Goal: Use online tool/utility

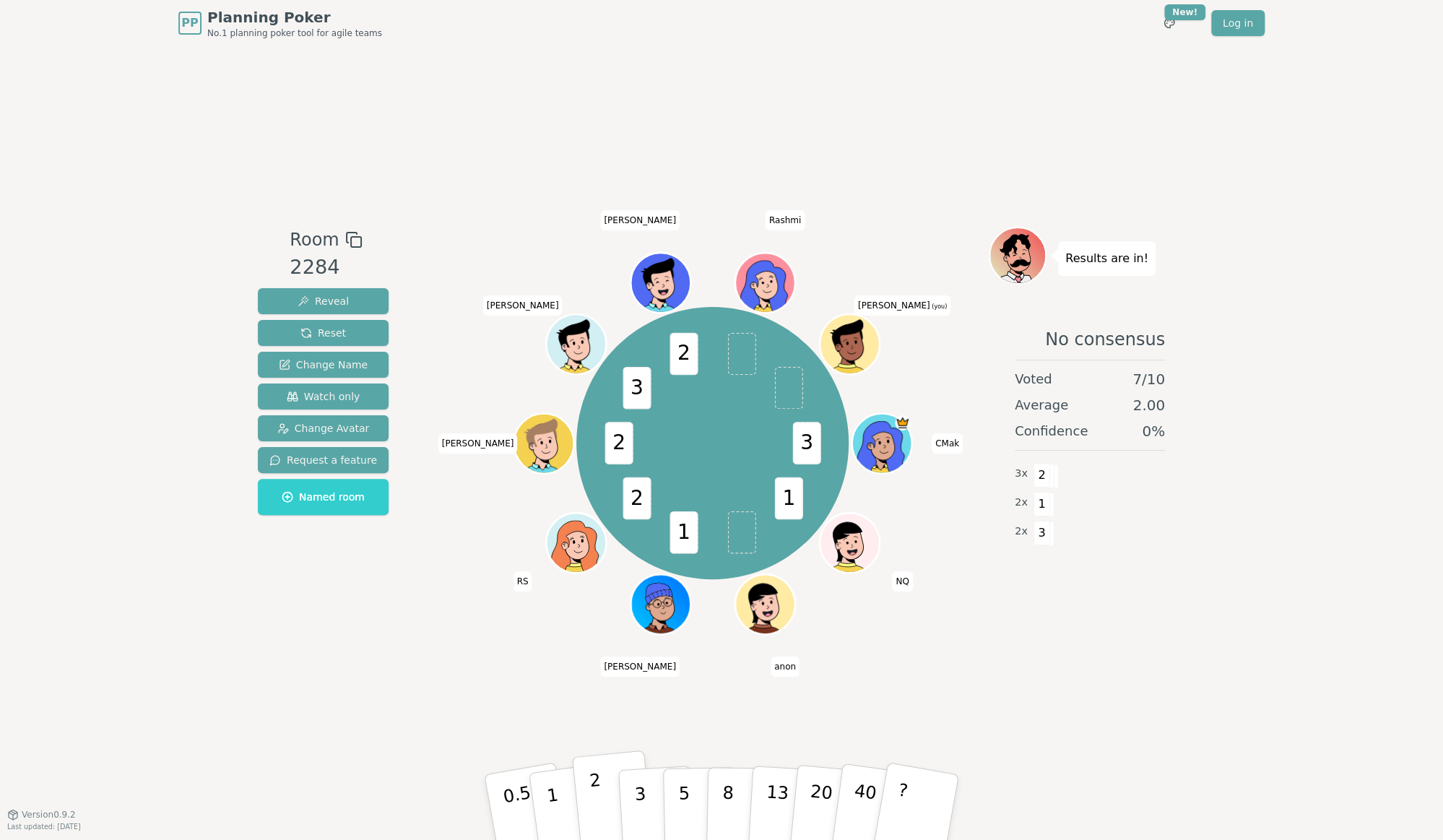
click at [592, 806] on p "2" at bounding box center [598, 809] width 19 height 79
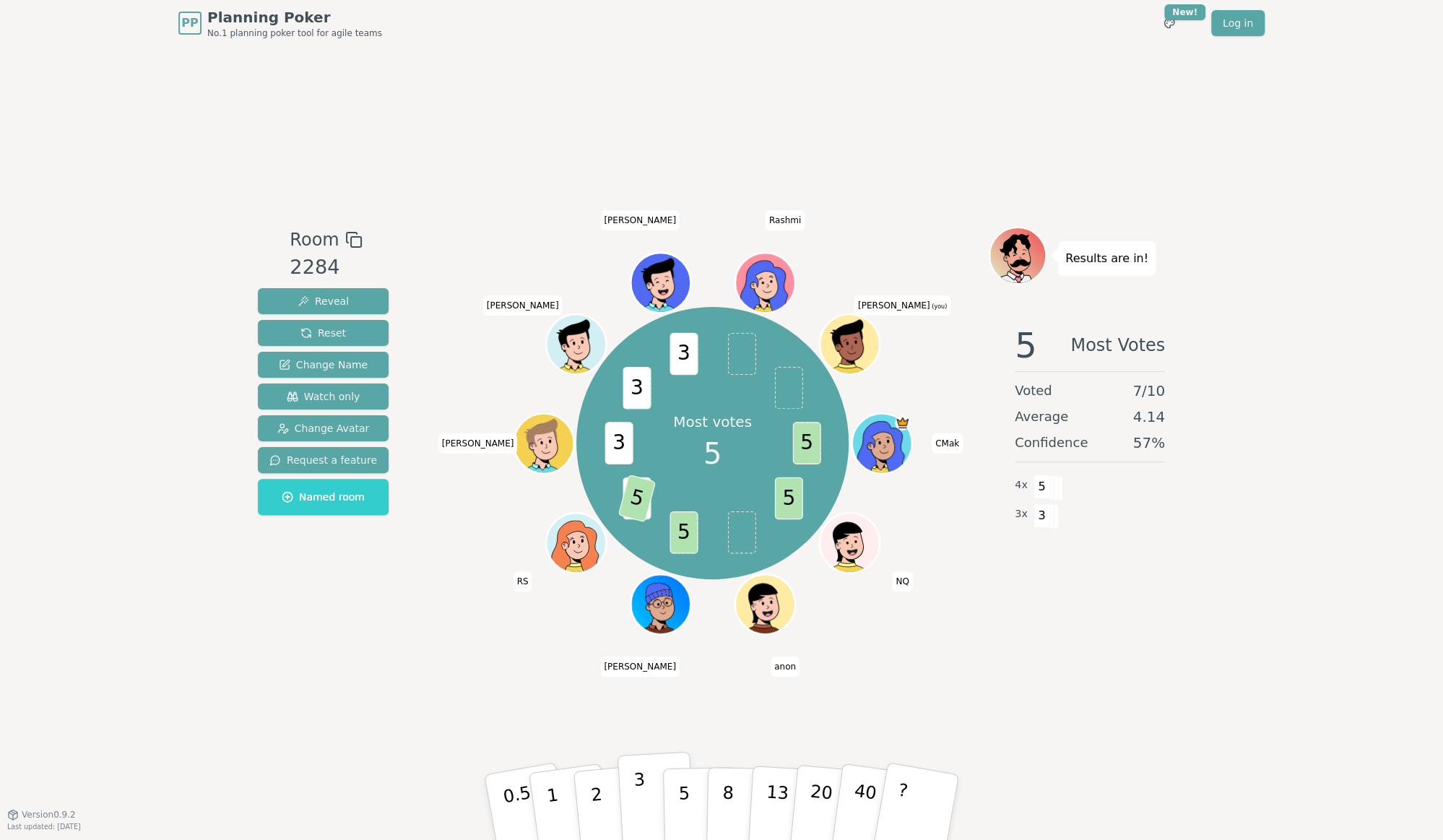
click at [645, 794] on button "3" at bounding box center [657, 808] width 79 height 113
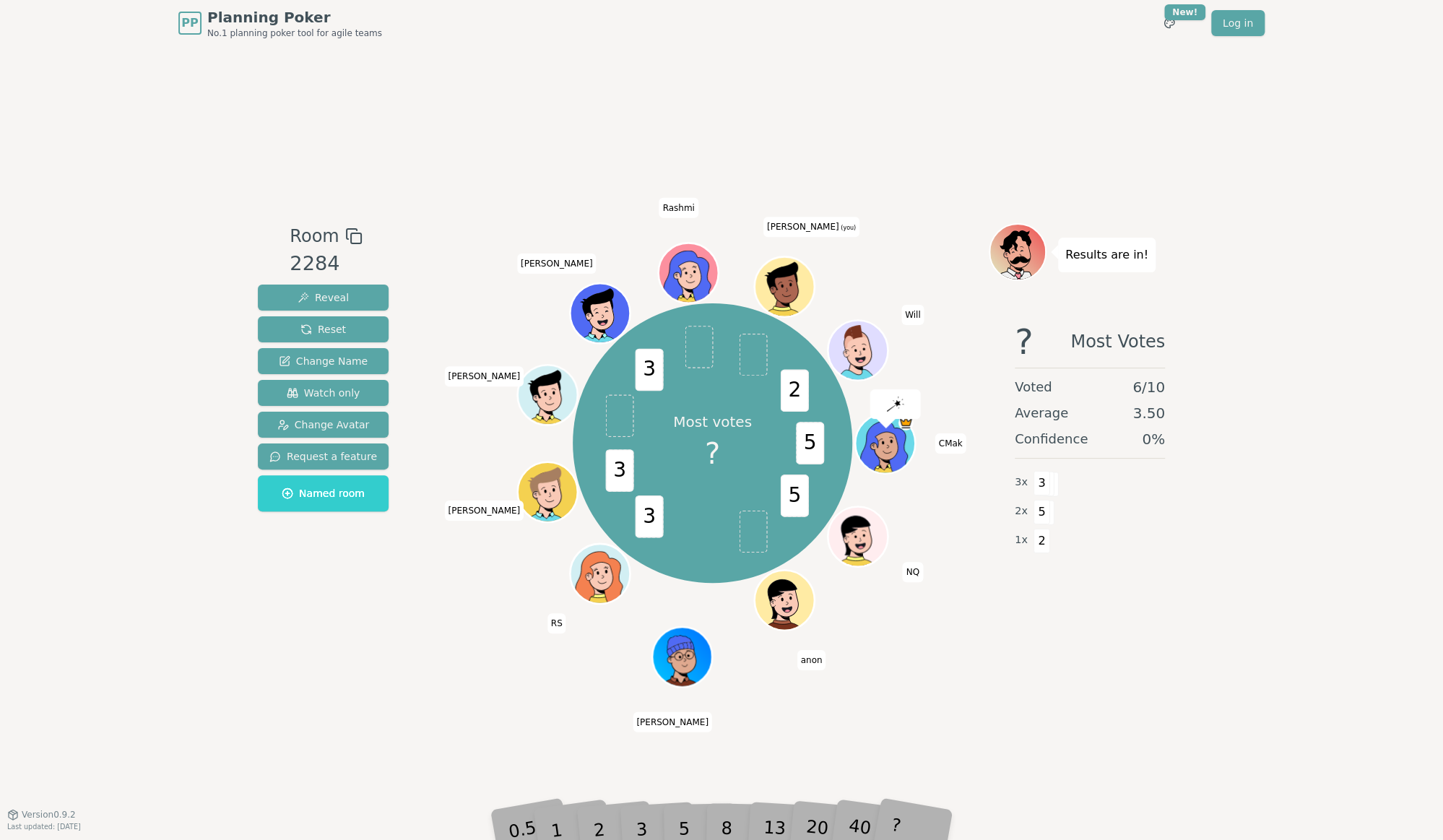
click at [676, 807] on div "3" at bounding box center [657, 808] width 46 height 53
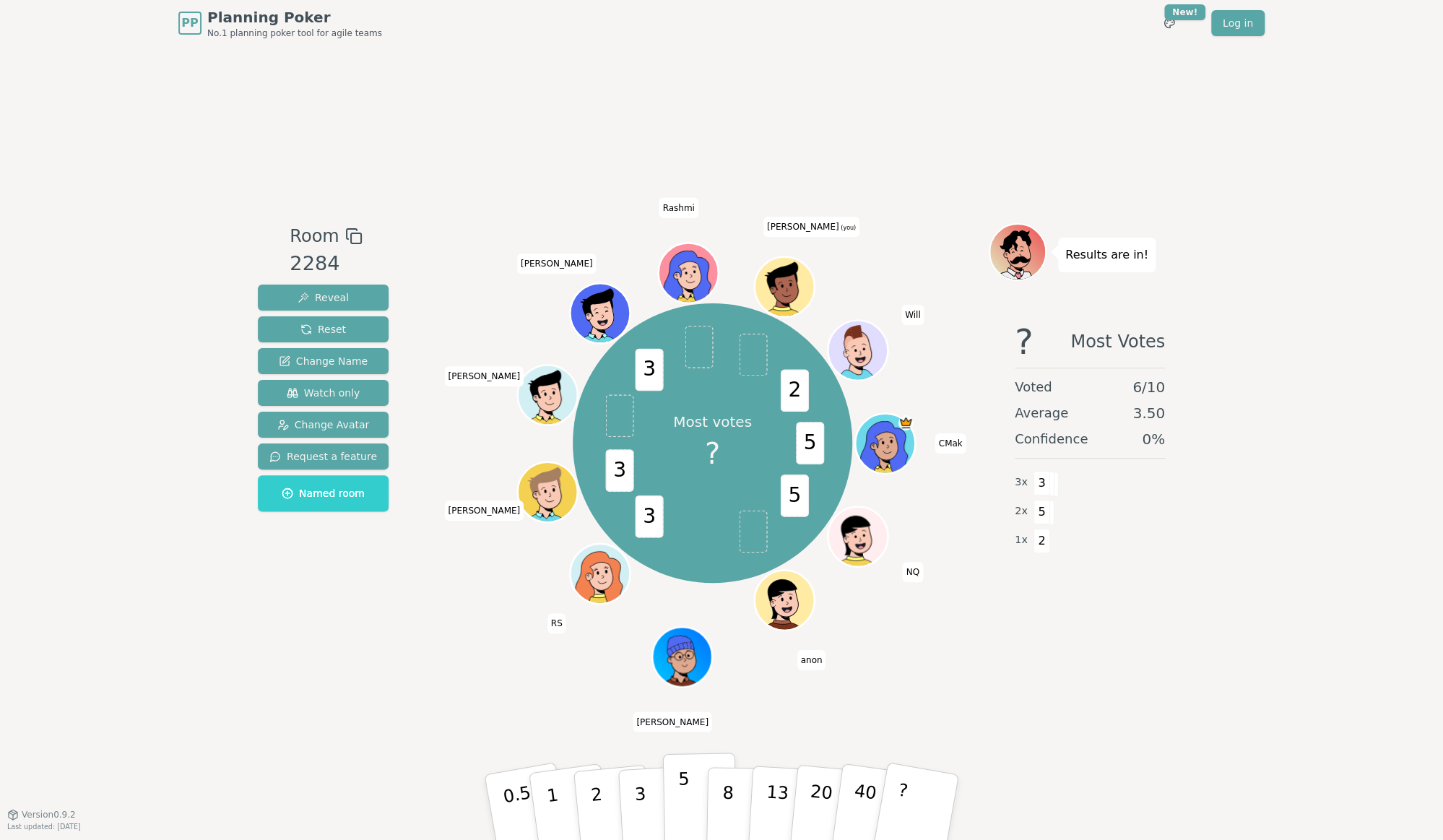
click at [682, 815] on p "5" at bounding box center [684, 808] width 12 height 78
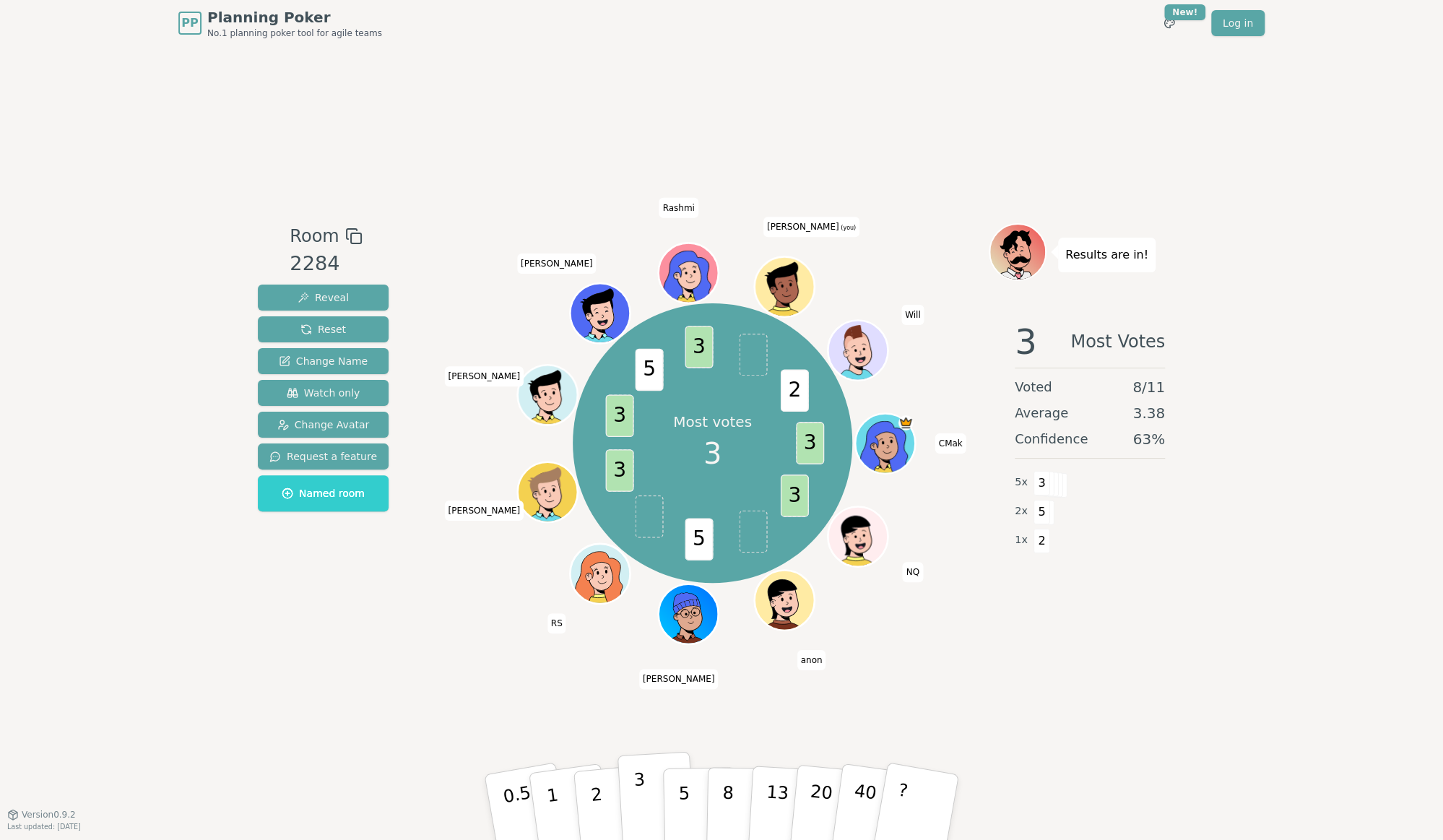
click at [647, 802] on button "3" at bounding box center [657, 808] width 79 height 113
click at [973, 652] on div "Room 2284 Reveal Reset Change Name Watch only Change Avatar Request a feature N…" at bounding box center [722, 430] width 939 height 768
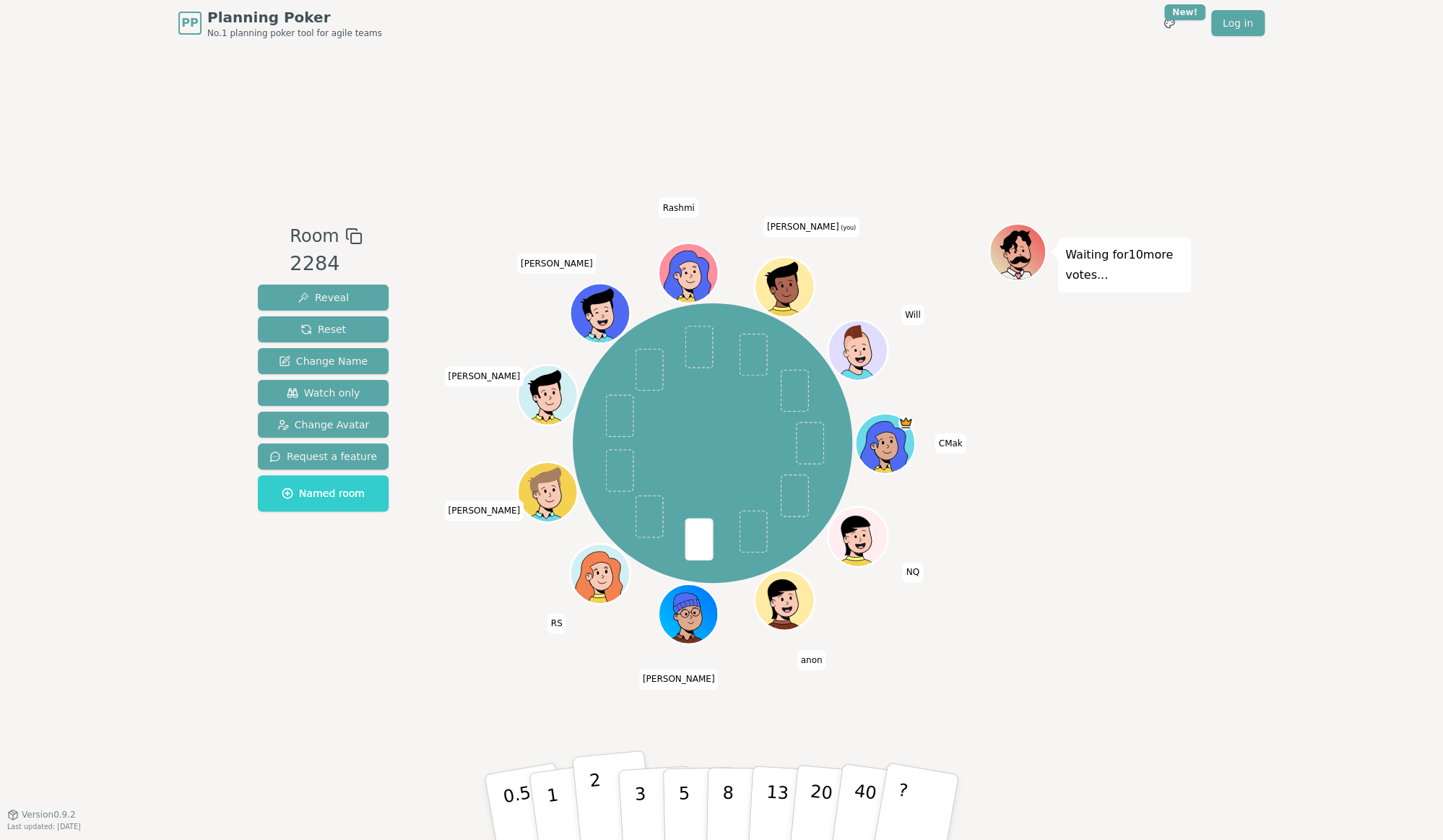
click at [598, 796] on p "2" at bounding box center [598, 809] width 19 height 79
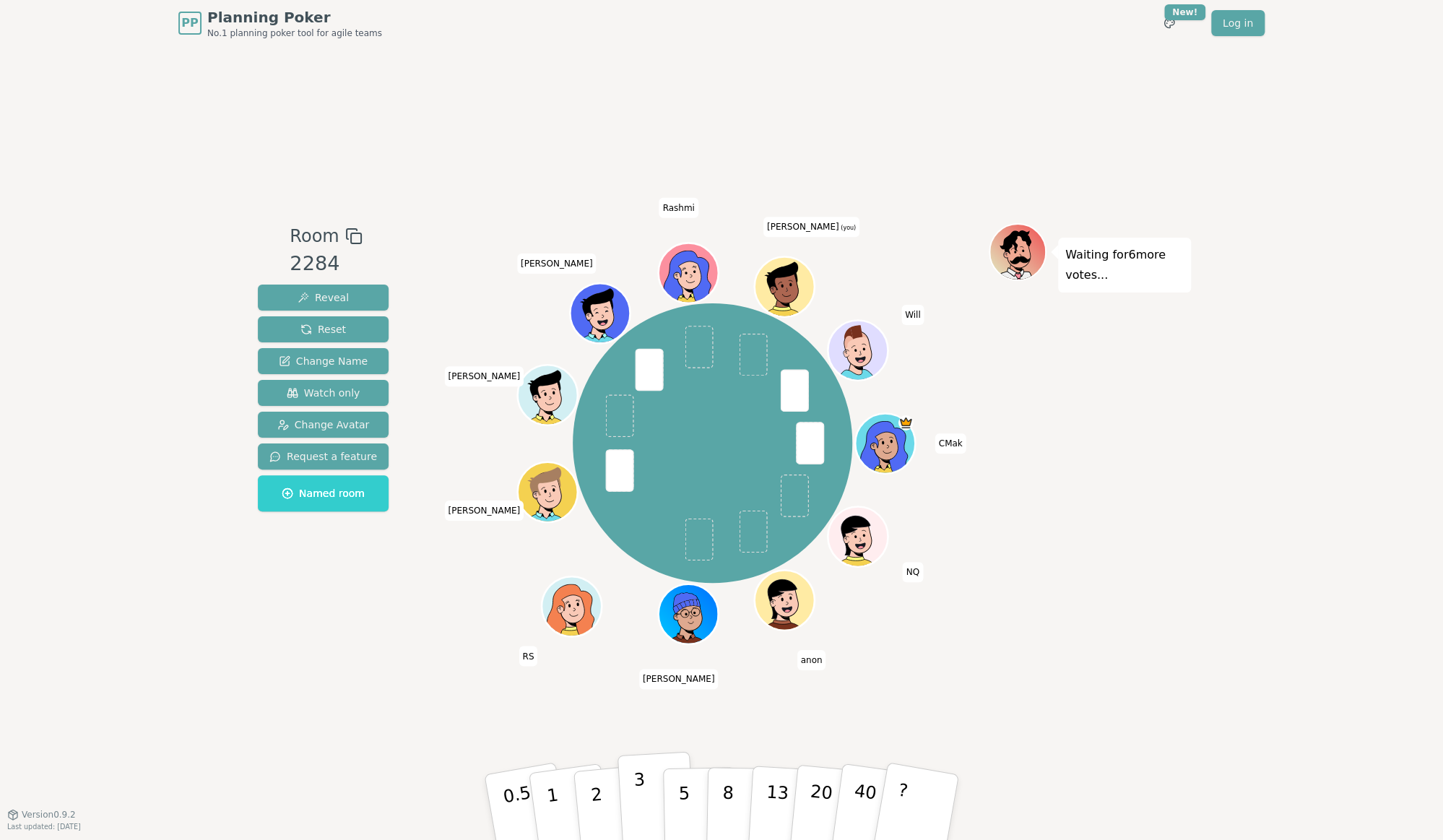
click at [637, 801] on p "3" at bounding box center [641, 809] width 16 height 79
